Goal: Task Accomplishment & Management: Manage account settings

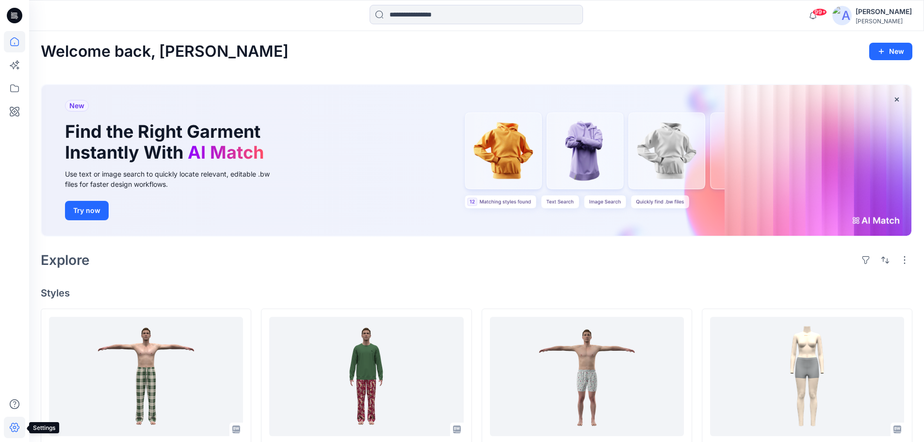
click at [10, 429] on icon at bounding box center [14, 427] width 21 height 21
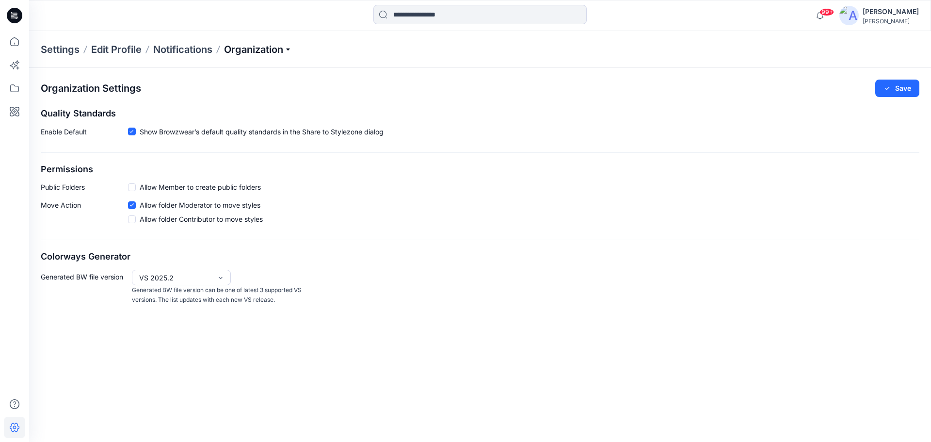
click at [247, 49] on p "Organization" at bounding box center [258, 50] width 68 height 14
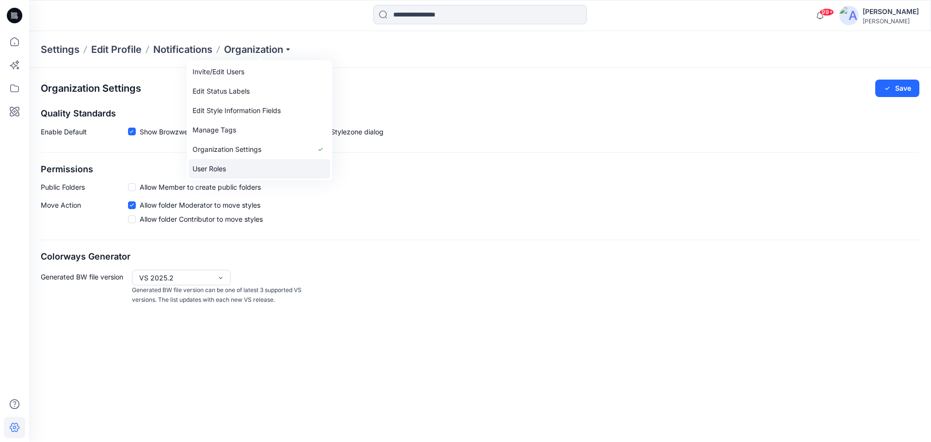
click at [216, 170] on link "User Roles" at bounding box center [260, 168] width 142 height 19
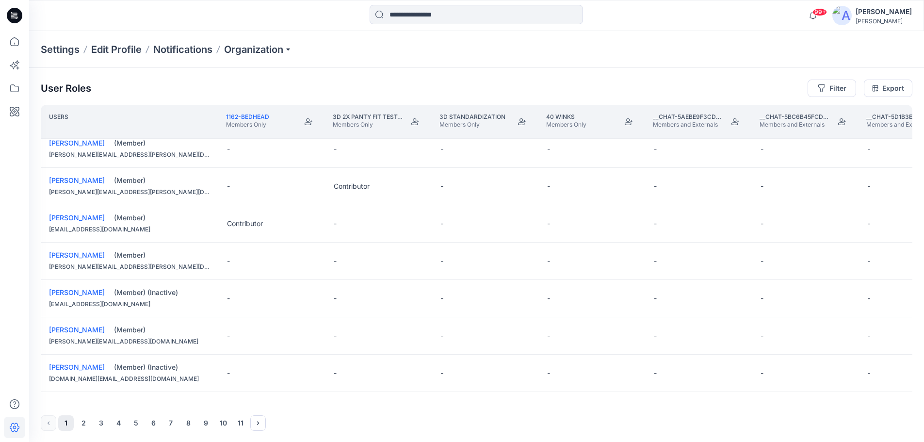
scroll to position [0, 0]
drag, startPoint x: 74, startPoint y: 400, endPoint x: 96, endPoint y: 401, distance: 22.3
click at [96, 401] on div "Users 1162-BEDHEAD Members Only 3D 2X Panty Fit Test- [PERSON_NAME] Intimates M…" at bounding box center [477, 253] width 872 height 299
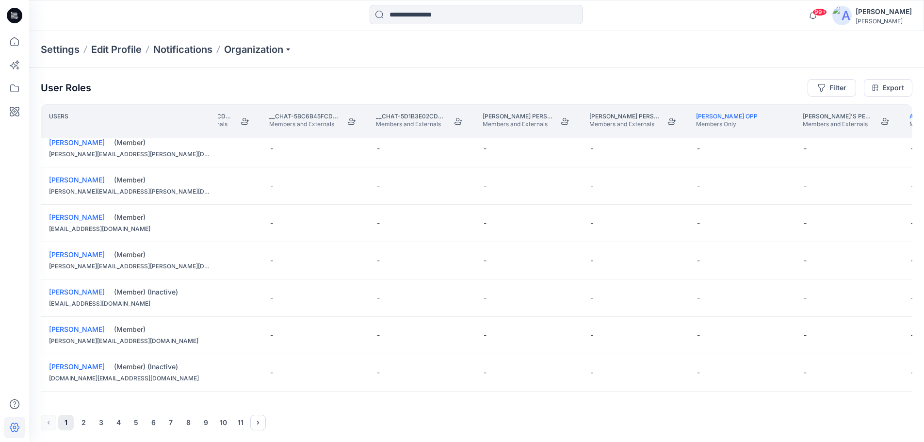
scroll to position [682, 608]
click at [772, 334] on button "Edit Role" at bounding box center [768, 334] width 17 height 17
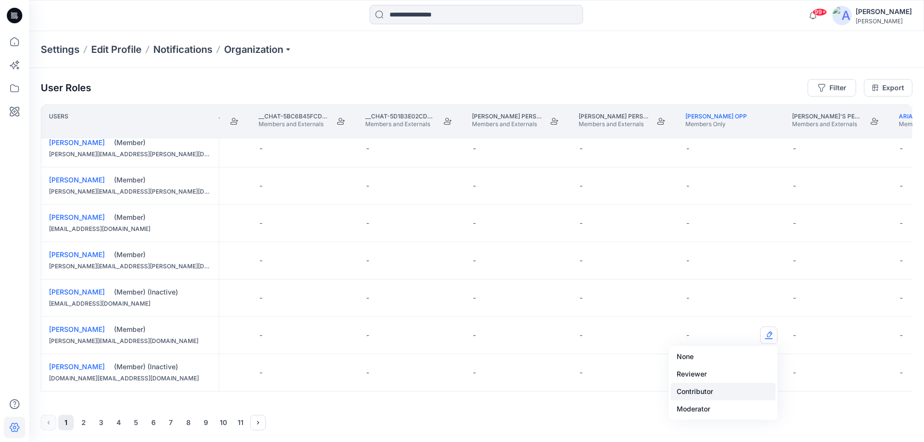
click at [699, 393] on button "Contributor" at bounding box center [723, 391] width 105 height 17
